Goal: Transaction & Acquisition: Purchase product/service

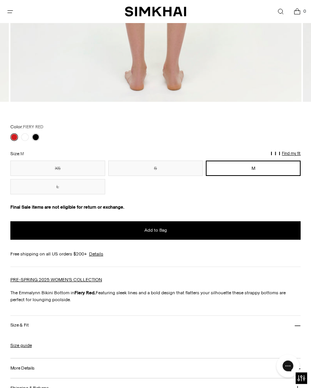
scroll to position [419, 0]
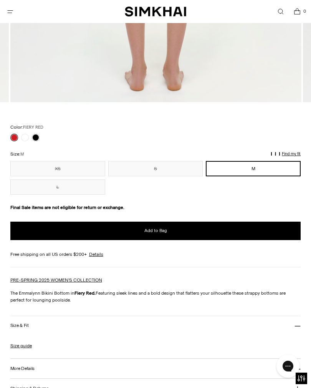
click at [56, 152] on p "Find my fit" at bounding box center [52, 158] width 9 height 14
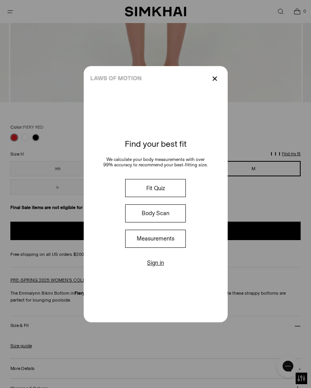
click at [213, 85] on p "✕" at bounding box center [215, 78] width 10 height 13
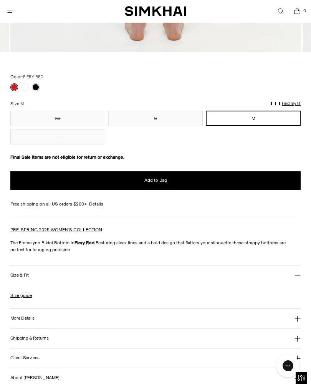
scroll to position [470, 0]
click at [29, 294] on link "Size guide" at bounding box center [21, 295] width 22 height 7
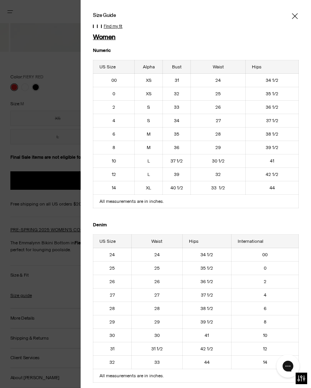
click at [293, 28] on div "Find my fit" at bounding box center [196, 26] width 206 height 5
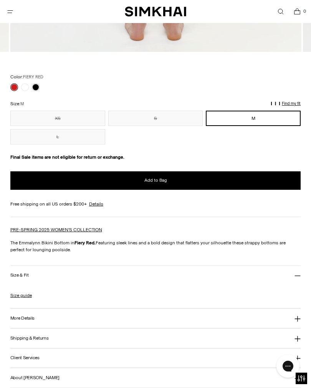
click at [23, 84] on link at bounding box center [25, 87] width 8 height 8
